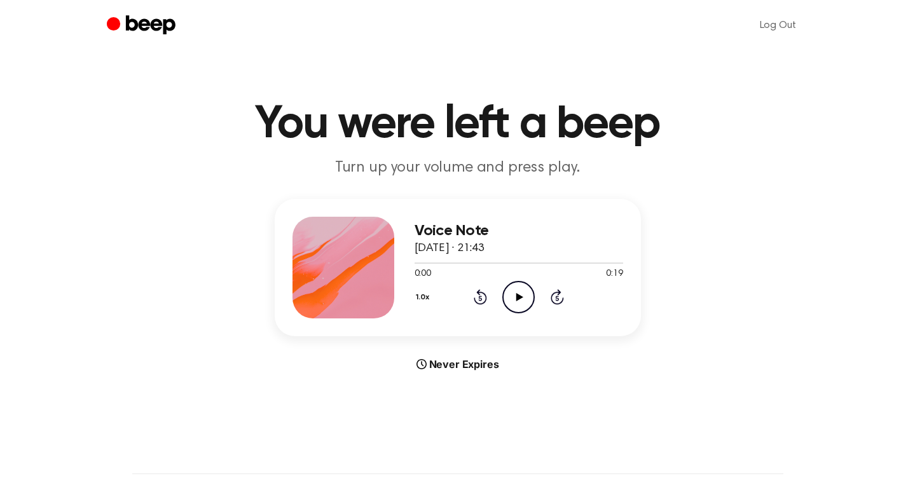
click at [529, 296] on icon "Play Audio" at bounding box center [518, 297] width 32 height 32
click at [519, 300] on icon "Play Audio" at bounding box center [518, 297] width 32 height 32
click at [506, 294] on icon "Play Audio" at bounding box center [518, 297] width 32 height 32
click at [516, 300] on icon "Play Audio" at bounding box center [518, 297] width 32 height 32
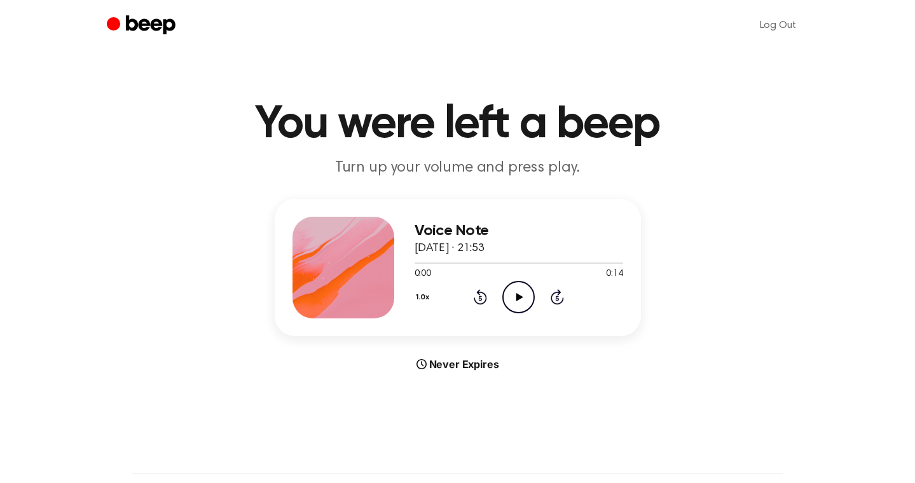
click at [518, 301] on icon "Play Audio" at bounding box center [518, 297] width 32 height 32
click at [526, 295] on icon "Play Audio" at bounding box center [518, 297] width 32 height 32
click at [527, 303] on icon "Play Audio" at bounding box center [518, 297] width 32 height 32
